Goal: Transaction & Acquisition: Purchase product/service

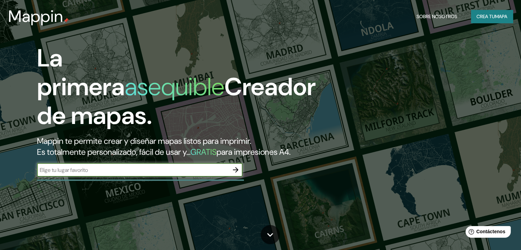
click at [165, 174] on input "text" at bounding box center [133, 170] width 192 height 8
type input "ipiales"
click at [234, 174] on icon "button" at bounding box center [235, 170] width 8 height 8
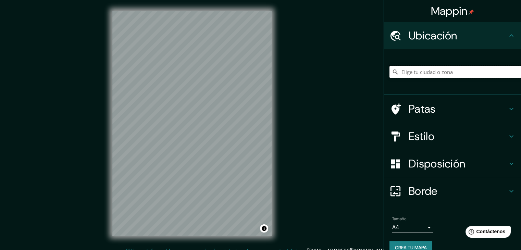
click at [437, 70] on input "Elige tu ciudad o zona" at bounding box center [454, 72] width 131 height 12
click at [408, 134] on font "Estilo" at bounding box center [421, 136] width 26 height 14
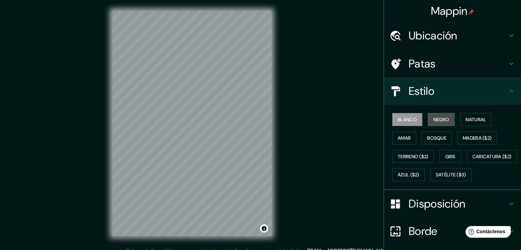
click at [442, 119] on font "Negro" at bounding box center [441, 119] width 16 height 6
click at [431, 32] on font "Ubicación" at bounding box center [432, 35] width 49 height 14
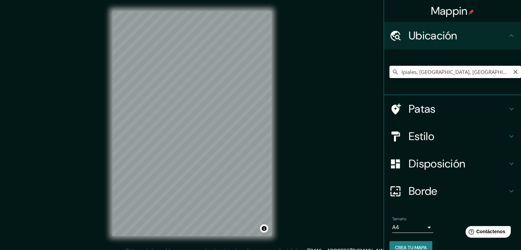
click at [412, 71] on input "Ipiales, [GEOGRAPHIC_DATA], [GEOGRAPHIC_DATA]" at bounding box center [454, 72] width 131 height 12
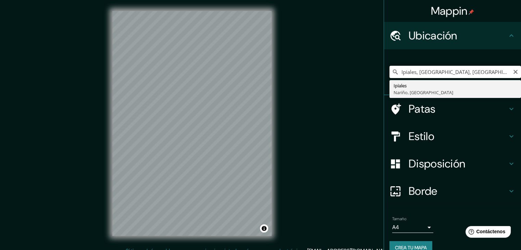
click at [466, 72] on input "Ipiales, [GEOGRAPHIC_DATA], [GEOGRAPHIC_DATA]" at bounding box center [454, 72] width 131 height 12
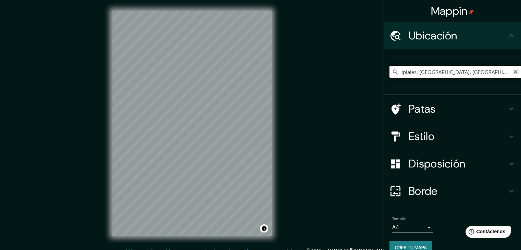
click at [480, 74] on input "Ipiales, [GEOGRAPHIC_DATA], [GEOGRAPHIC_DATA]" at bounding box center [454, 72] width 131 height 12
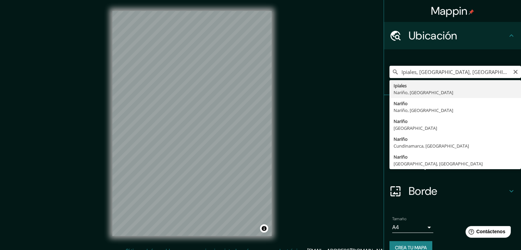
type input "Ipiales, [GEOGRAPHIC_DATA], [GEOGRAPHIC_DATA]"
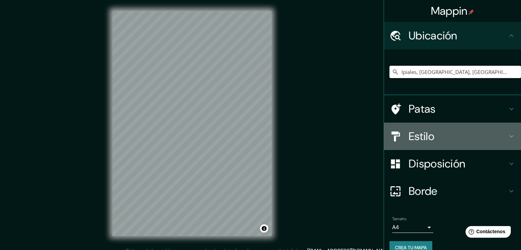
click at [441, 133] on h4 "Estilo" at bounding box center [457, 136] width 99 height 14
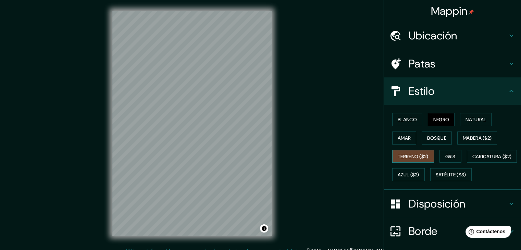
click at [413, 161] on button "Terreno ($2)" at bounding box center [413, 156] width 42 height 13
click at [466, 117] on font "Natural" at bounding box center [475, 119] width 21 height 6
click at [425, 119] on div "Blanco Negro Natural Amar Bosque Madera ($2) Terreno ($2) Gris Caricatura ($2) …" at bounding box center [454, 147] width 131 height 74
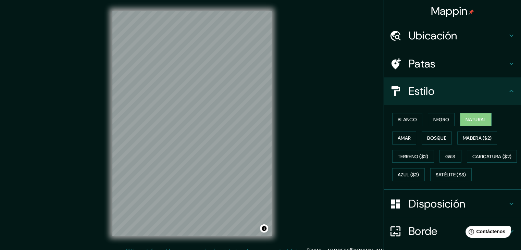
drag, startPoint x: 425, startPoint y: 119, endPoint x: 343, endPoint y: 122, distance: 81.9
click at [418, 120] on div "Blanco Negro Natural Amar Bosque Madera ($2) Terreno ($2) Gris Caricatura ($2) …" at bounding box center [454, 147] width 131 height 74
click at [428, 120] on button "Negro" at bounding box center [441, 119] width 27 height 13
click at [468, 121] on font "Natural" at bounding box center [475, 119] width 21 height 6
click at [434, 115] on font "Negro" at bounding box center [441, 119] width 16 height 9
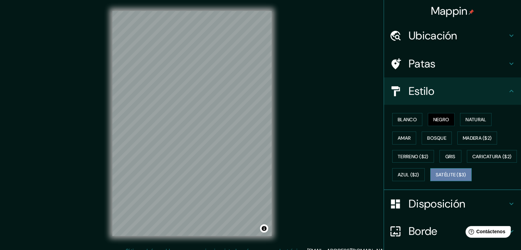
drag, startPoint x: 415, startPoint y: 189, endPoint x: 391, endPoint y: 188, distance: 24.4
click at [436, 178] on font "Satélite ($3)" at bounding box center [451, 175] width 30 height 6
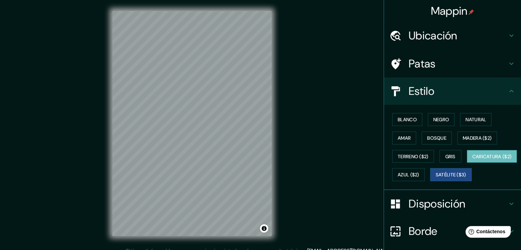
click at [467, 163] on button "Caricatura ($2)" at bounding box center [492, 156] width 50 height 13
click at [427, 137] on font "Bosque" at bounding box center [436, 138] width 19 height 6
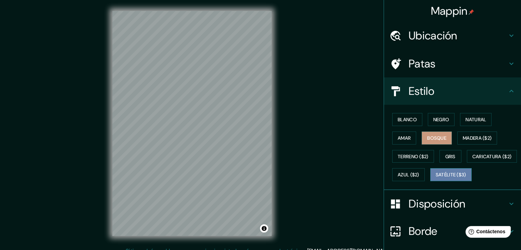
click at [436, 178] on font "Satélite ($3)" at bounding box center [451, 175] width 30 height 6
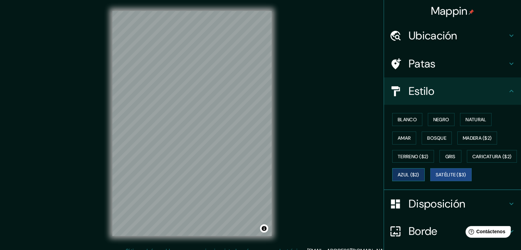
click at [425, 168] on button "Azul ($2)" at bounding box center [408, 174] width 33 height 13
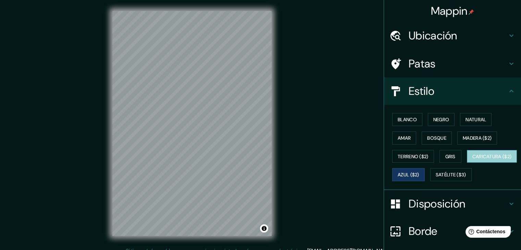
click at [472, 160] on font "Caricatura ($2)" at bounding box center [491, 156] width 39 height 6
click at [313, 218] on div "Mappin Ubicación Ipiales, [GEOGRAPHIC_DATA], [GEOGRAPHIC_DATA] Patas Estilo Bla…" at bounding box center [260, 129] width 521 height 258
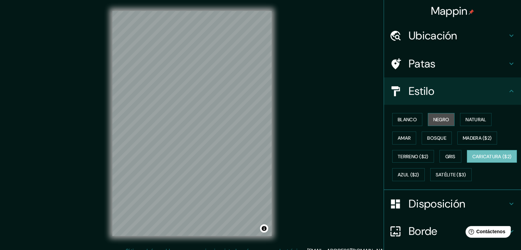
drag, startPoint x: 433, startPoint y: 123, endPoint x: 426, endPoint y: 124, distance: 6.9
click at [433, 123] on font "Negro" at bounding box center [441, 119] width 16 height 9
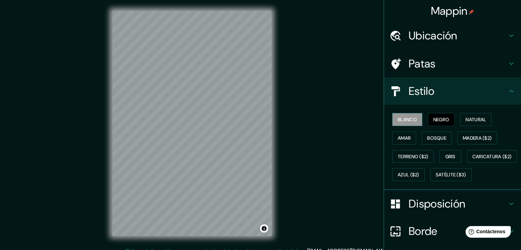
click at [408, 123] on font "Blanco" at bounding box center [407, 119] width 19 height 9
click at [392, 138] on button "Amar" at bounding box center [404, 137] width 24 height 13
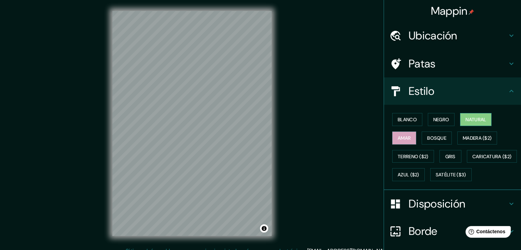
click at [470, 115] on font "Natural" at bounding box center [475, 119] width 21 height 9
click at [401, 157] on font "Terreno ($2)" at bounding box center [413, 156] width 31 height 6
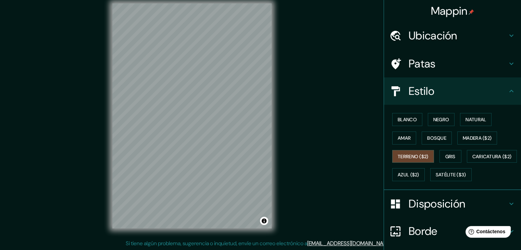
scroll to position [8, 0]
click at [454, 156] on button "Gris" at bounding box center [450, 156] width 22 height 13
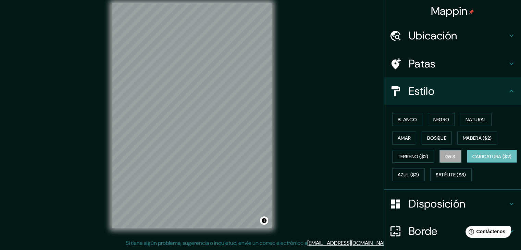
click at [467, 163] on button "Caricatura ($2)" at bounding box center [492, 156] width 50 height 13
click at [425, 169] on button "Azul ($2)" at bounding box center [408, 174] width 33 height 13
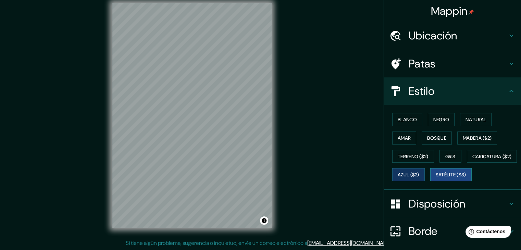
click at [436, 178] on font "Satélite ($3)" at bounding box center [451, 175] width 30 height 6
click at [404, 184] on div "Blanco Negro Natural Amar Bosque Madera ($2) Terreno ($2) Gris Caricatura ($2) …" at bounding box center [454, 147] width 131 height 74
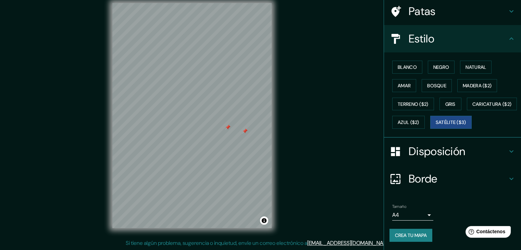
click at [449, 158] on font "Disposición" at bounding box center [436, 151] width 56 height 14
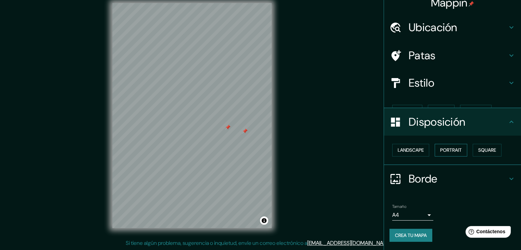
scroll to position [0, 0]
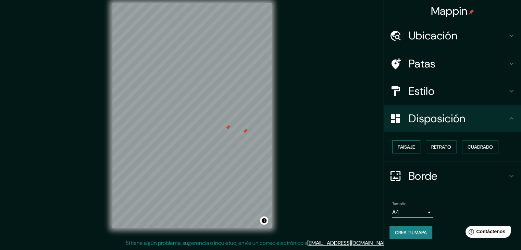
click at [406, 146] on font "Paisaje" at bounding box center [406, 147] width 17 height 6
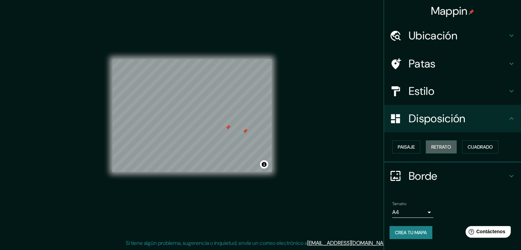
click at [437, 150] on font "Retrato" at bounding box center [441, 146] width 20 height 9
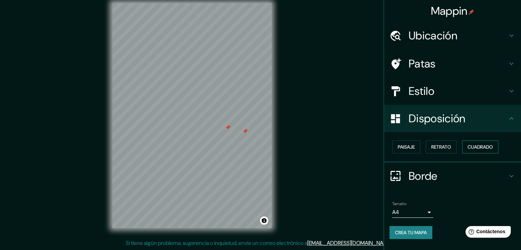
click at [474, 147] on font "Cuadrado" at bounding box center [479, 147] width 25 height 6
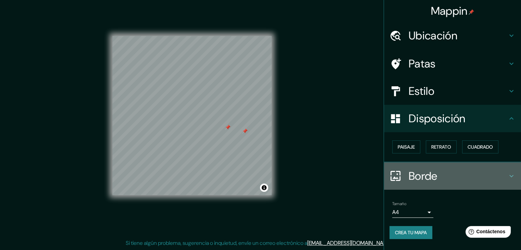
click at [425, 169] on font "Borde" at bounding box center [422, 176] width 29 height 14
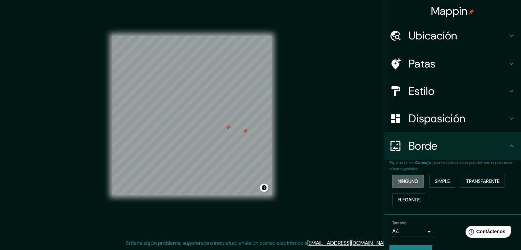
click at [406, 182] on font "Ninguno" at bounding box center [408, 181] width 21 height 6
click at [439, 181] on font "Simple" at bounding box center [442, 181] width 15 height 6
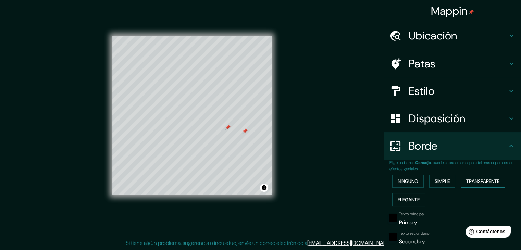
click at [484, 184] on font "Transparente" at bounding box center [482, 181] width 33 height 9
click at [406, 200] on font "Elegante" at bounding box center [409, 200] width 22 height 6
click at [403, 183] on font "Ninguno" at bounding box center [408, 181] width 21 height 6
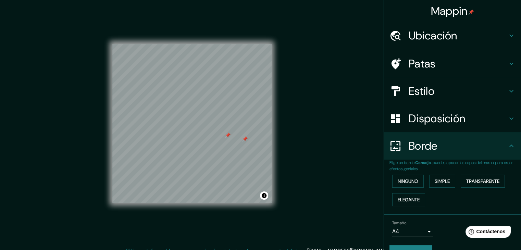
click at [433, 75] on div "Patas" at bounding box center [452, 63] width 137 height 27
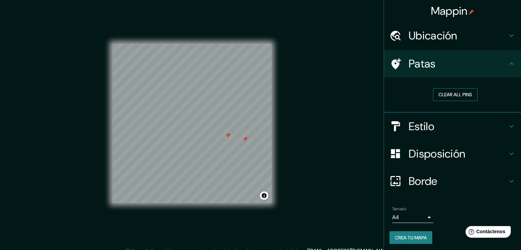
click at [439, 96] on button "Clear all pins" at bounding box center [455, 94] width 45 height 13
click at [486, 62] on h4 "Patas" at bounding box center [457, 64] width 99 height 14
click at [449, 125] on h4 "Estilo" at bounding box center [457, 127] width 99 height 14
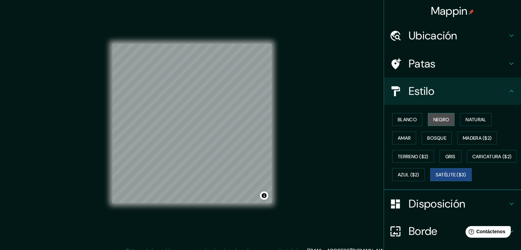
click at [433, 118] on font "Negro" at bounding box center [441, 119] width 16 height 6
click at [300, 93] on div "Mappin Ubicación Ipiales, [GEOGRAPHIC_DATA], [GEOGRAPHIC_DATA] Patas Estilo Bla…" at bounding box center [260, 129] width 521 height 258
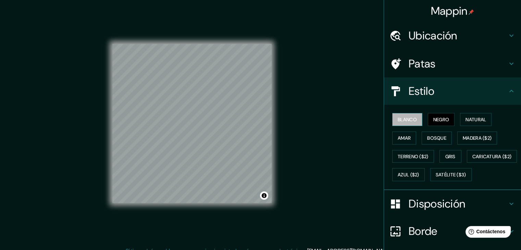
click at [392, 120] on button "Blanco" at bounding box center [407, 119] width 30 height 13
click at [392, 138] on button "Amar" at bounding box center [404, 137] width 24 height 13
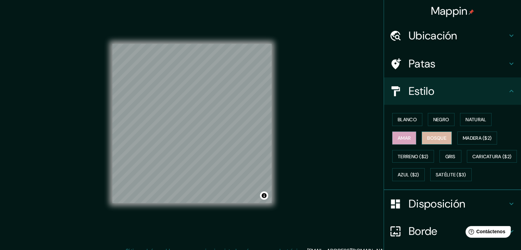
click at [437, 143] on button "Bosque" at bounding box center [437, 137] width 30 height 13
click at [457, 140] on button "Madera ($2)" at bounding box center [477, 137] width 40 height 13
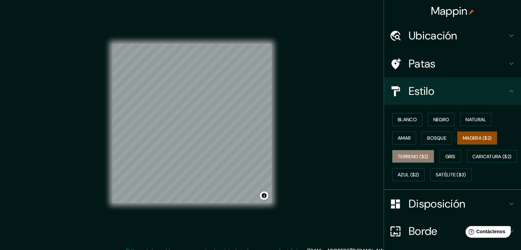
click at [406, 156] on font "Terreno ($2)" at bounding box center [413, 156] width 31 height 6
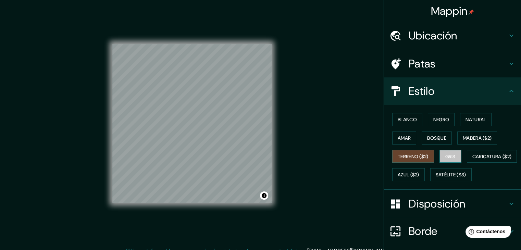
click at [443, 150] on button "Gris" at bounding box center [450, 156] width 22 height 13
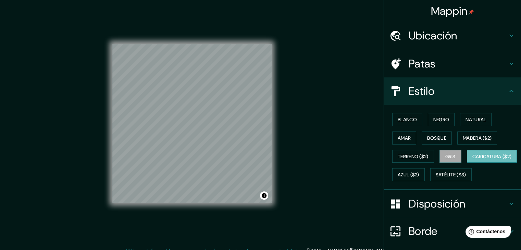
click at [472, 161] on font "Caricatura ($2)" at bounding box center [491, 156] width 39 height 9
click at [419, 175] on font "Azul ($2)" at bounding box center [409, 175] width 22 height 6
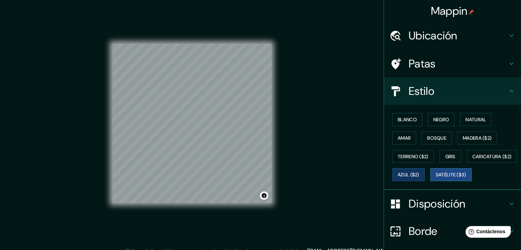
click at [436, 178] on font "Satélite ($3)" at bounding box center [451, 175] width 30 height 6
